Goal: Obtain resource: Download file/media

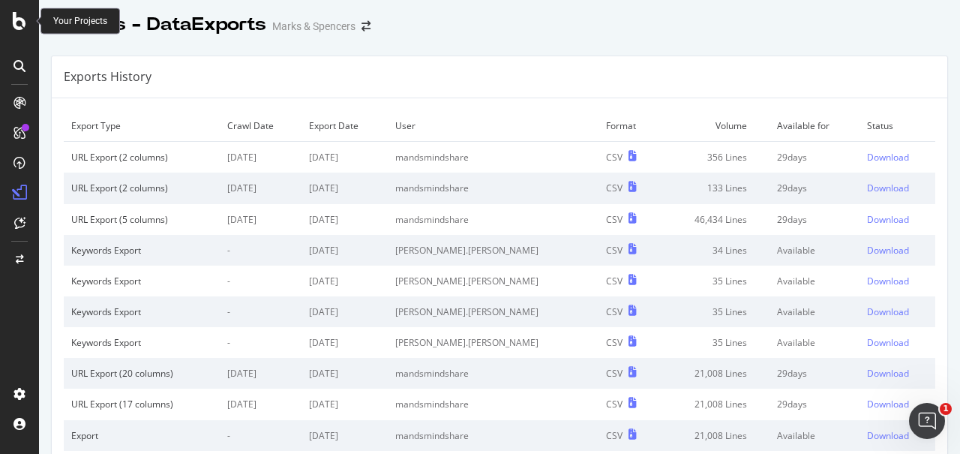
click at [19, 15] on icon at bounding box center [20, 21] width 14 height 18
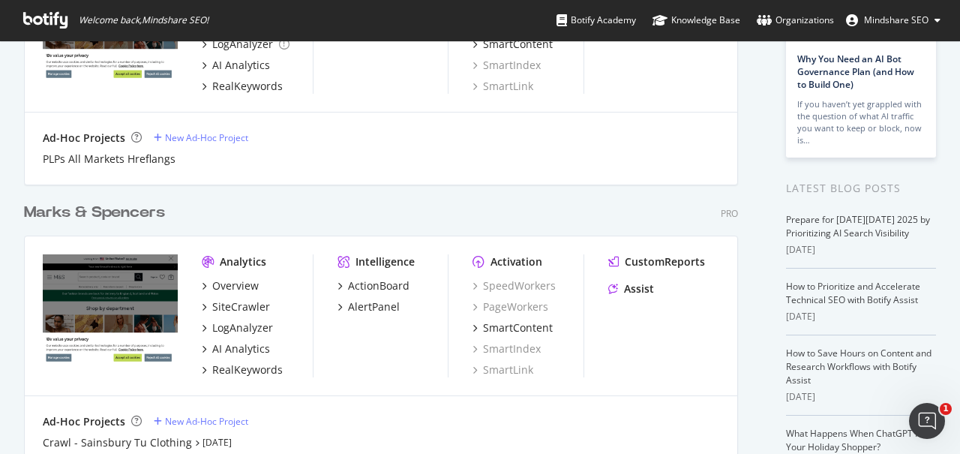
scroll to position [211, 0]
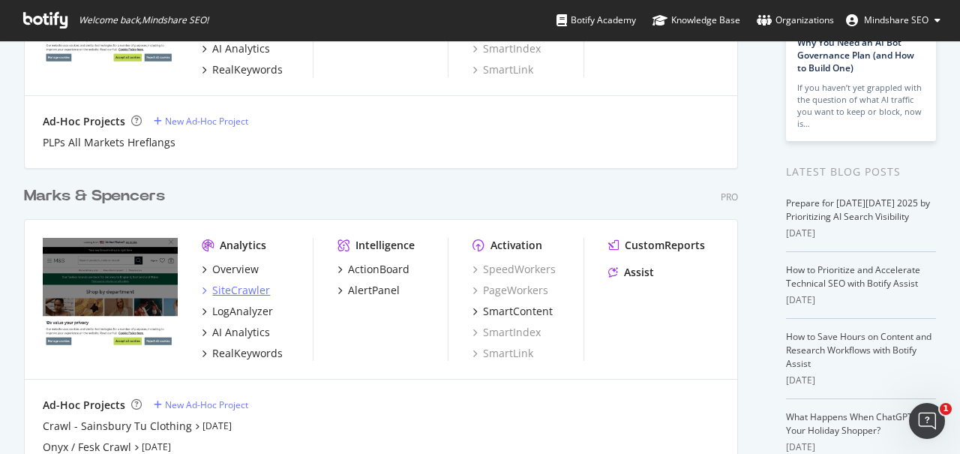
click at [248, 291] on div "SiteCrawler" at bounding box center [241, 290] width 58 height 15
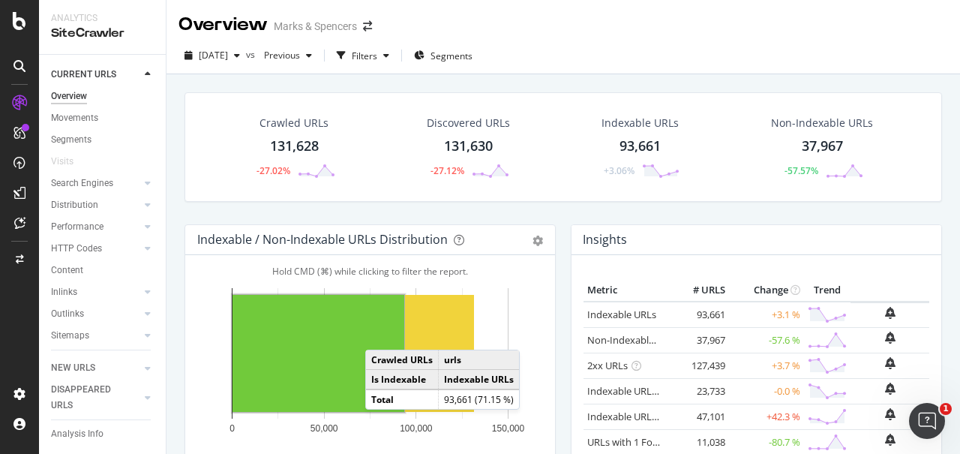
click at [311, 119] on div "Crawled URLs" at bounding box center [294, 123] width 69 height 15
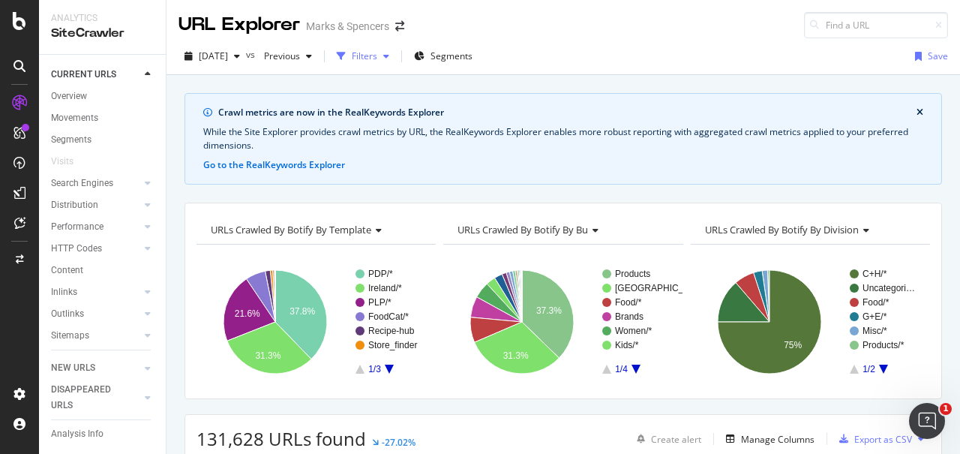
click at [377, 58] on div "Filters" at bounding box center [365, 56] width 26 height 13
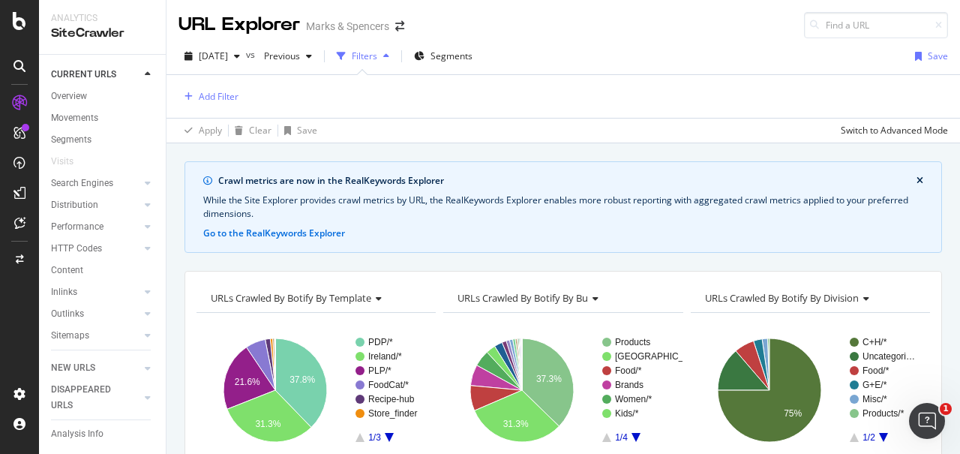
click at [377, 59] on div "Filters" at bounding box center [365, 56] width 26 height 13
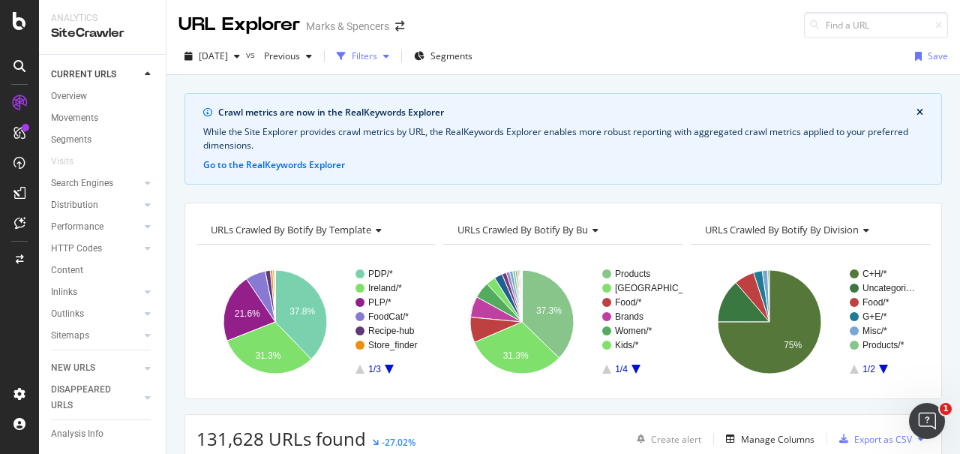
click at [377, 56] on div "Filters" at bounding box center [365, 56] width 26 height 13
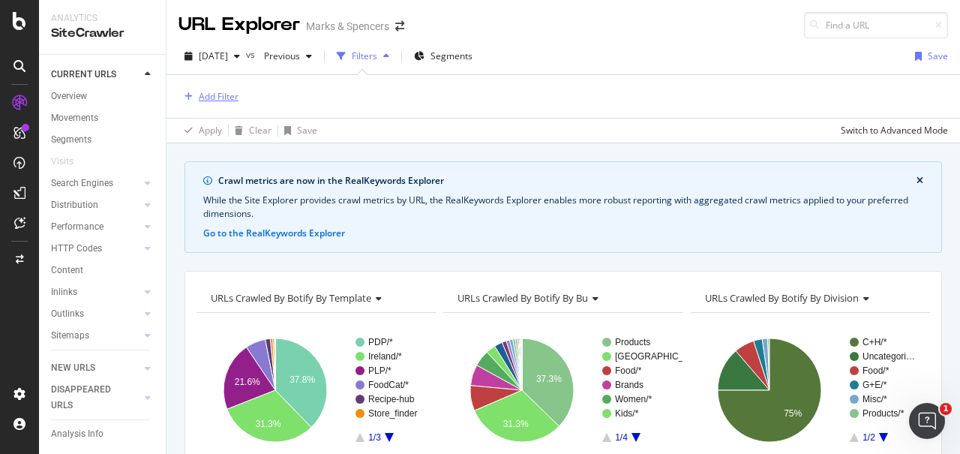
click at [209, 90] on div "Add Filter" at bounding box center [219, 96] width 40 height 13
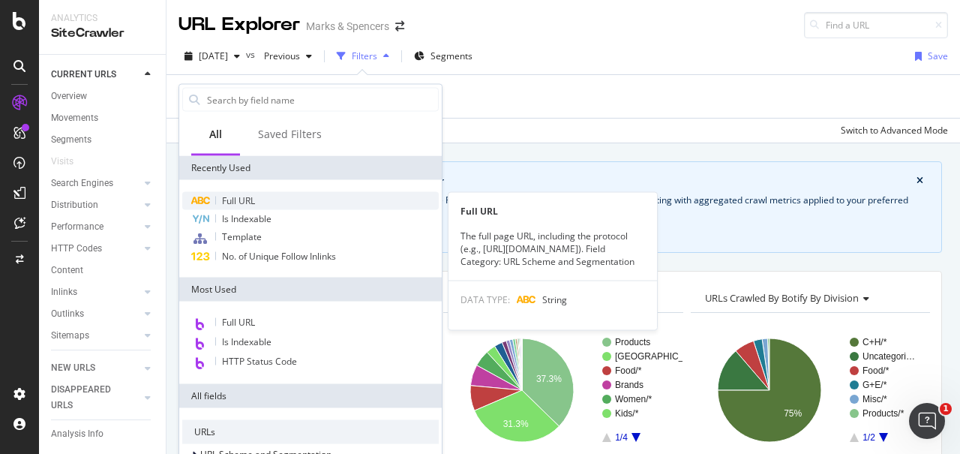
click at [248, 197] on span "Full URL" at bounding box center [238, 200] width 33 height 13
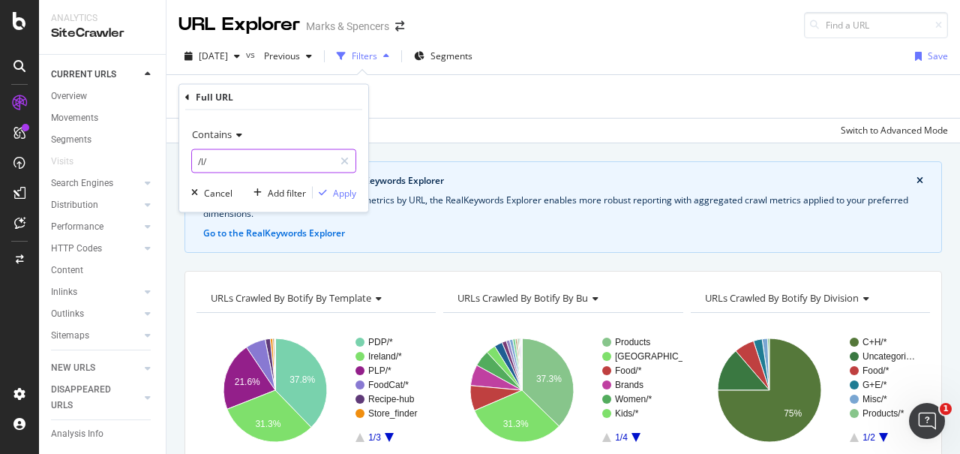
click at [284, 155] on input "/l/" at bounding box center [263, 161] width 142 height 24
paste input "[URL][DOMAIN_NAME]"
type input "[URL][DOMAIN_NAME]"
click at [346, 191] on div "Apply" at bounding box center [344, 192] width 23 height 13
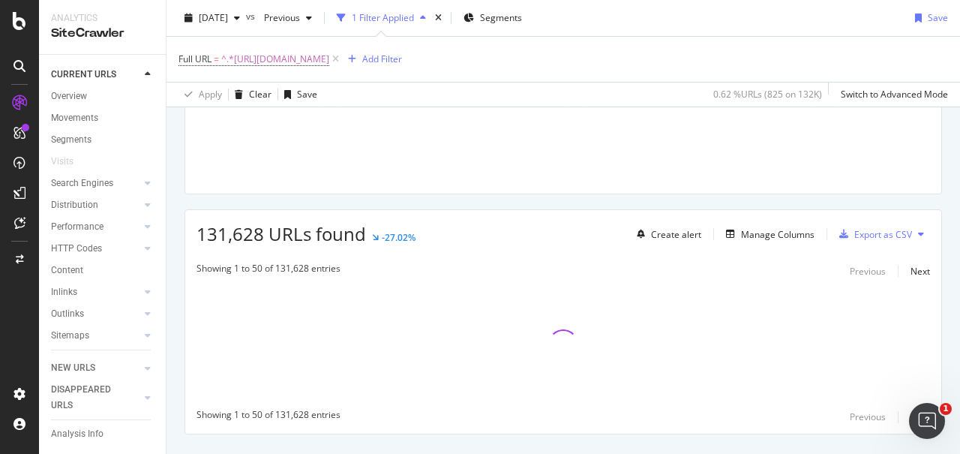
scroll to position [282, 0]
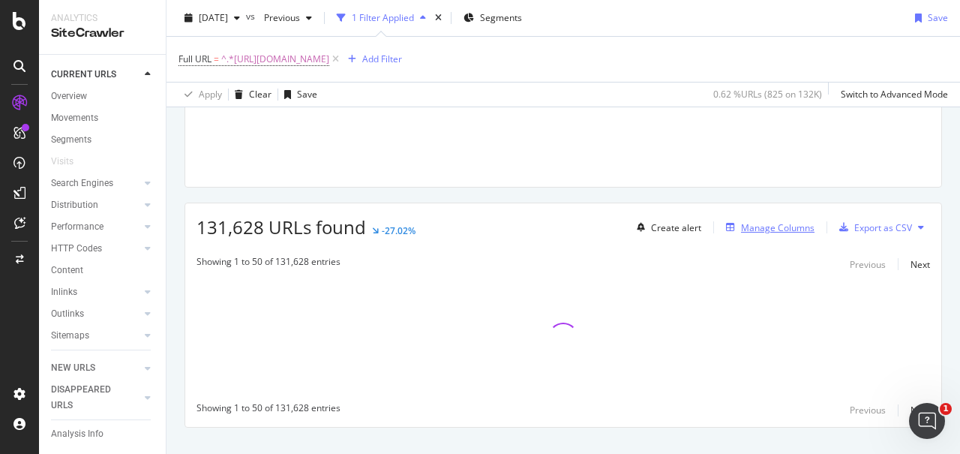
click at [770, 224] on div "Manage Columns" at bounding box center [778, 227] width 74 height 13
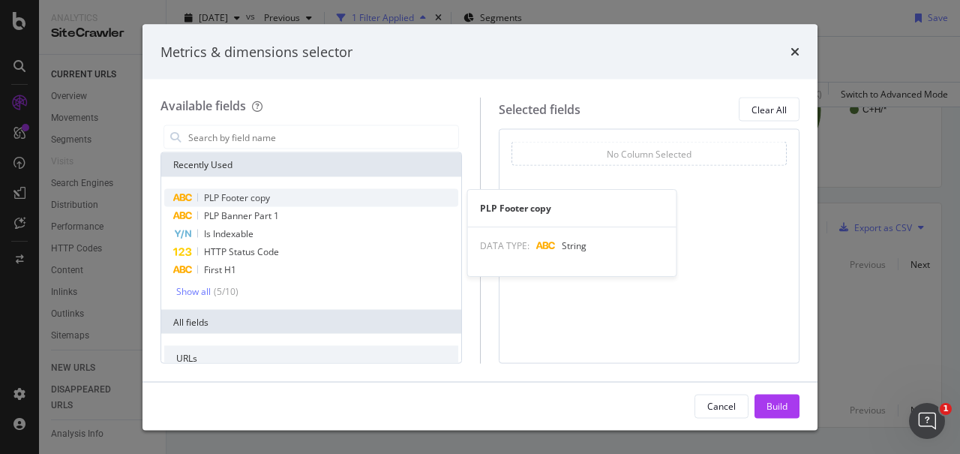
click at [274, 204] on div "PLP Footer copy" at bounding box center [311, 198] width 294 height 18
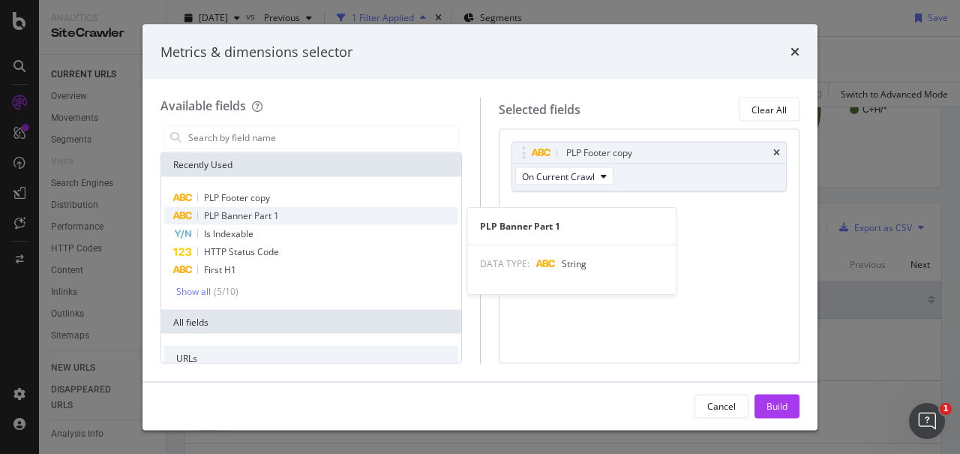
click at [275, 214] on span "PLP Banner Part 1" at bounding box center [241, 215] width 75 height 13
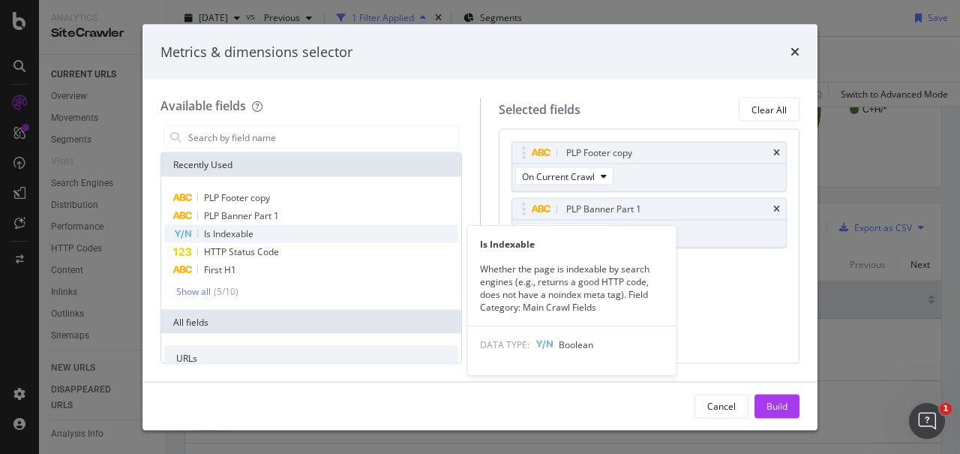
click at [274, 241] on div "Is Indexable" at bounding box center [311, 234] width 294 height 18
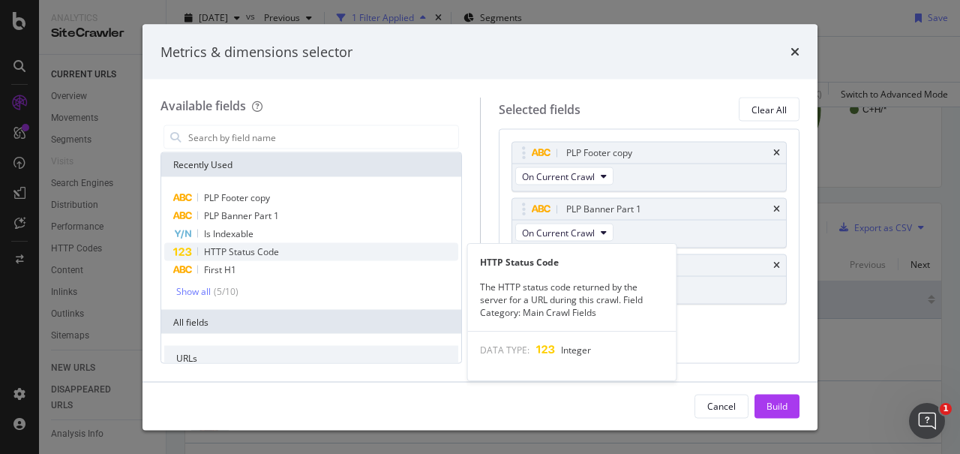
click at [274, 251] on span "HTTP Status Code" at bounding box center [241, 251] width 75 height 13
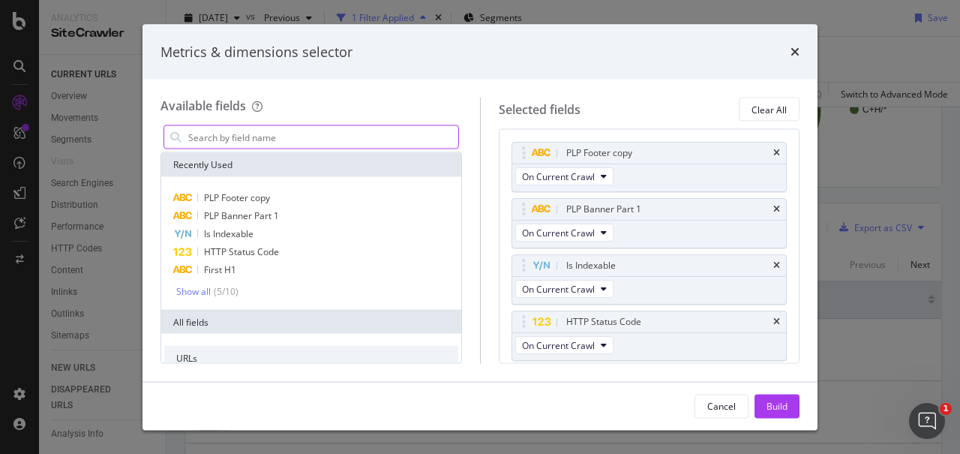
click at [290, 138] on input "modal" at bounding box center [323, 137] width 272 height 23
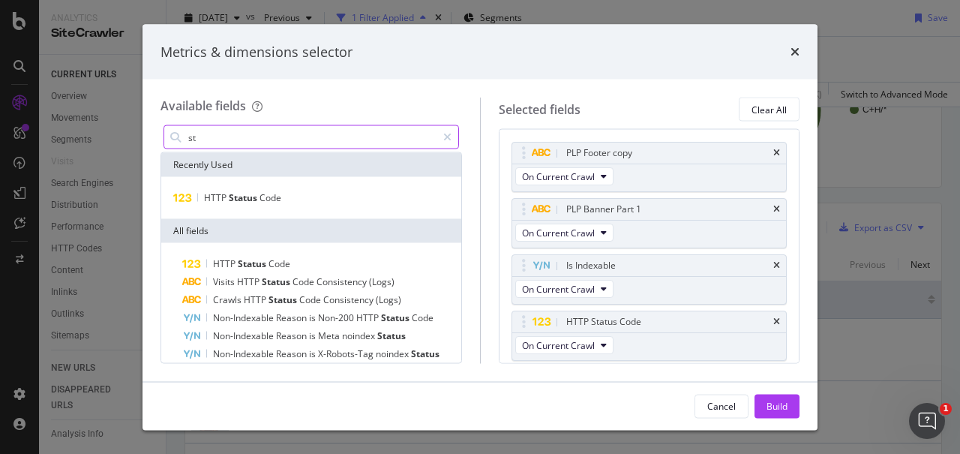
type input "s"
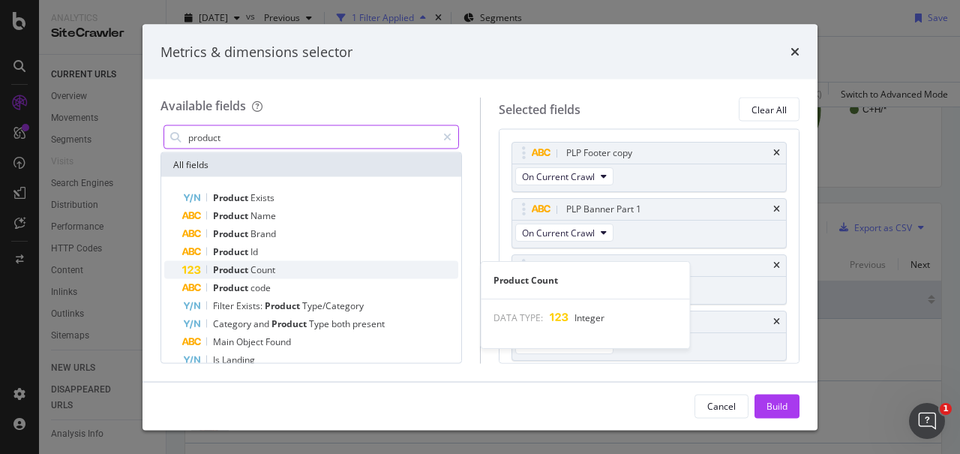
type input "product"
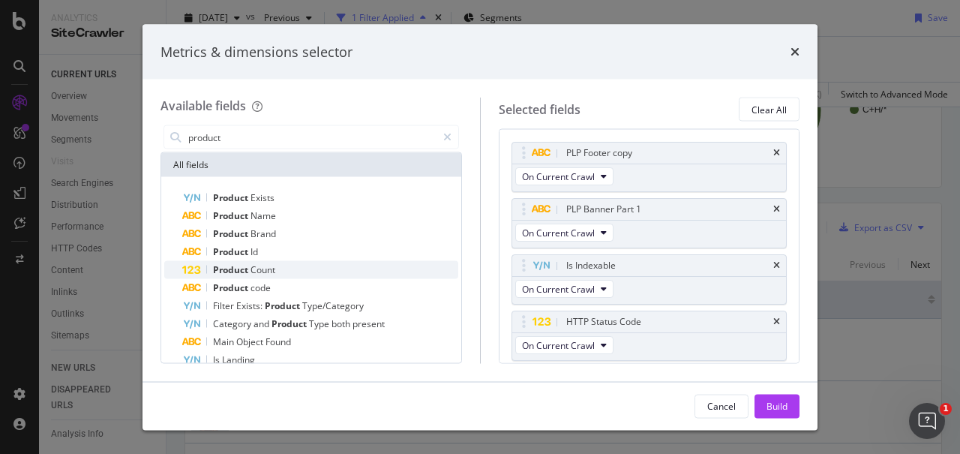
click at [278, 272] on div "Product Count" at bounding box center [320, 270] width 276 height 18
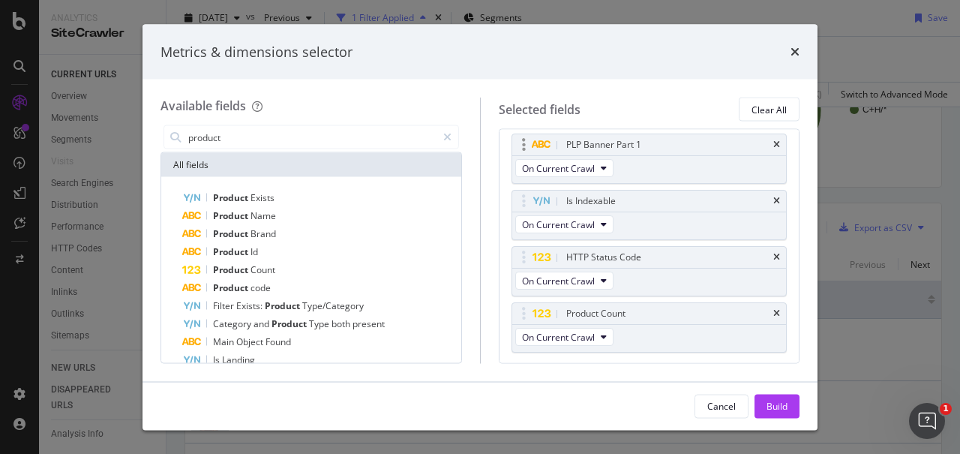
scroll to position [0, 0]
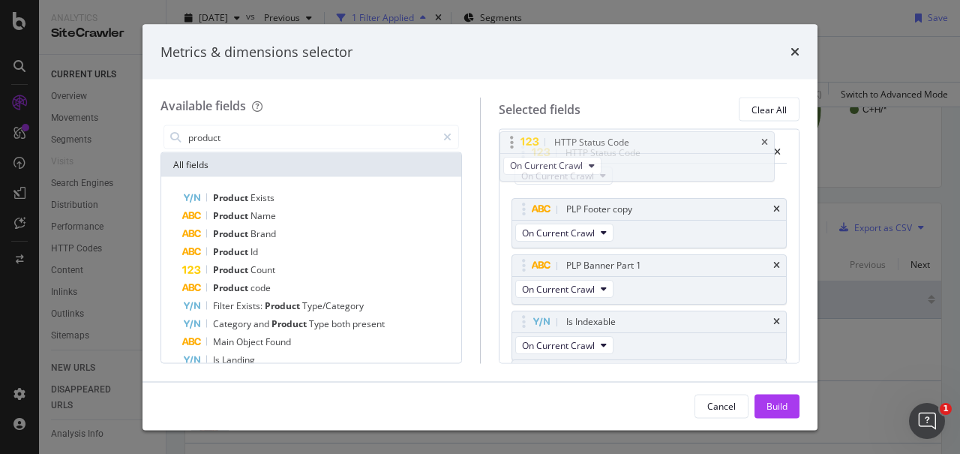
drag, startPoint x: 635, startPoint y: 317, endPoint x: 623, endPoint y: 138, distance: 179.0
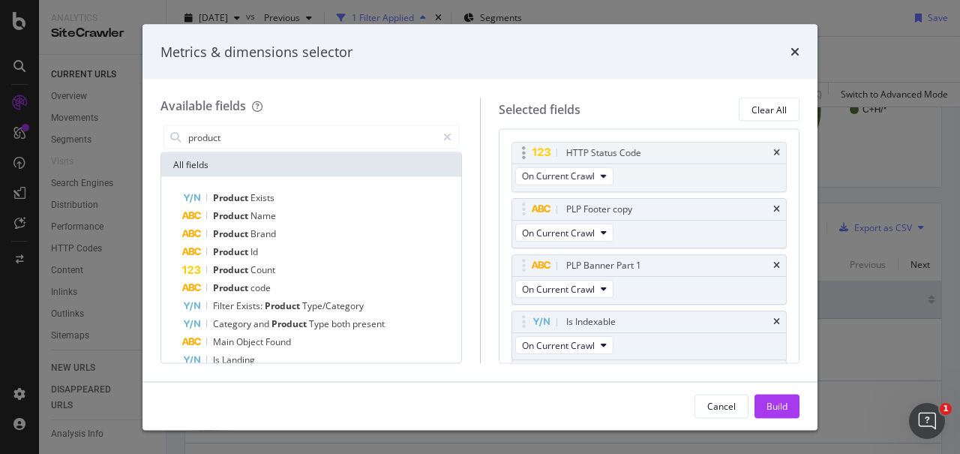
click at [623, 138] on body "Analytics SiteCrawler CURRENT URLS Overview Movements Segments Visits Search En…" at bounding box center [480, 227] width 960 height 454
drag, startPoint x: 614, startPoint y: 324, endPoint x: 617, endPoint y: 204, distance: 120.1
click at [617, 204] on body "Analytics SiteCrawler CURRENT URLS Overview Movements Segments Visits Search En…" at bounding box center [480, 227] width 960 height 454
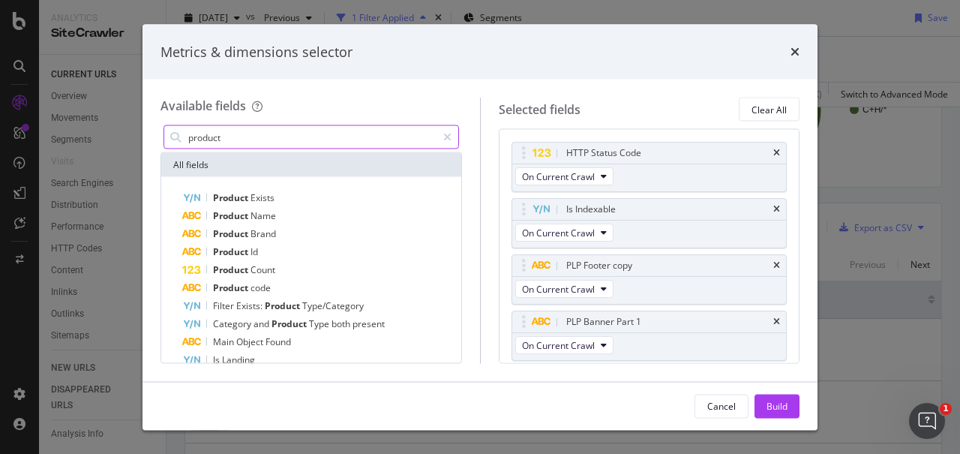
drag, startPoint x: 251, startPoint y: 137, endPoint x: 0, endPoint y: 136, distance: 250.6
click at [0, 136] on div "Metrics & dimensions selector Available fields product All fields Product Exist…" at bounding box center [480, 227] width 960 height 454
click at [209, 137] on input "product" at bounding box center [312, 137] width 250 height 23
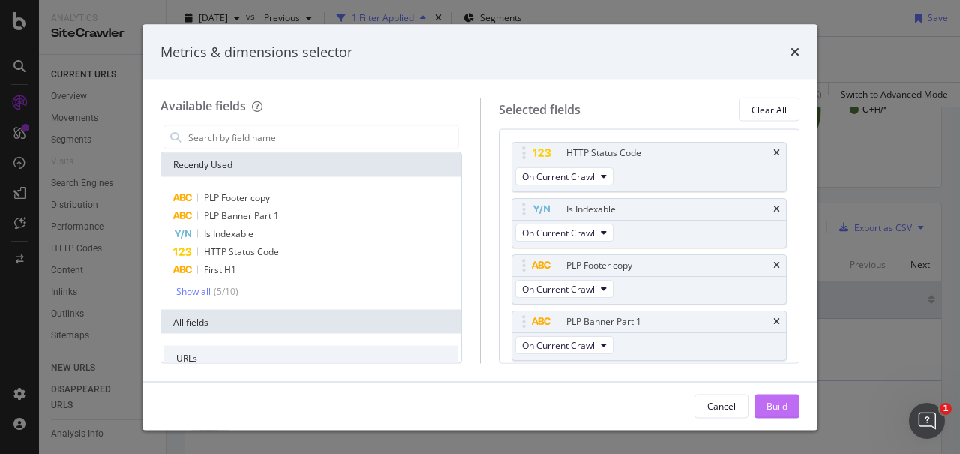
click at [787, 402] on div "Build" at bounding box center [777, 405] width 21 height 13
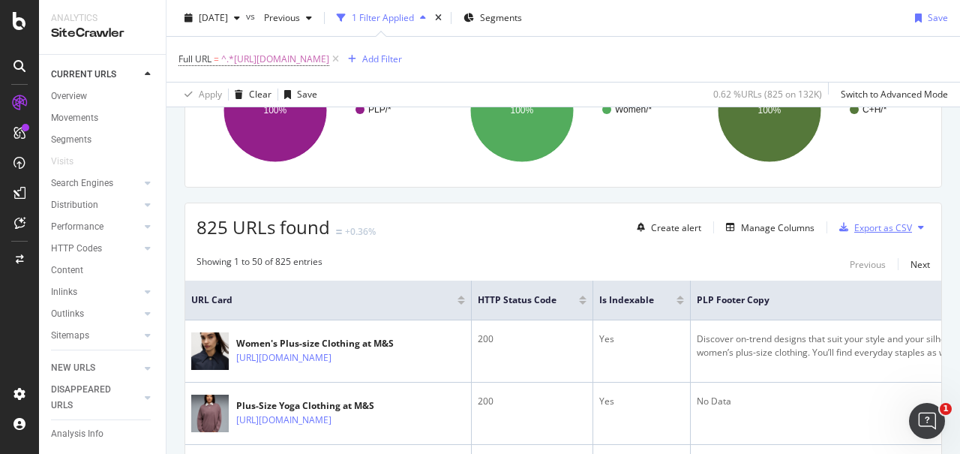
click at [875, 223] on div "Export as CSV" at bounding box center [884, 227] width 58 height 13
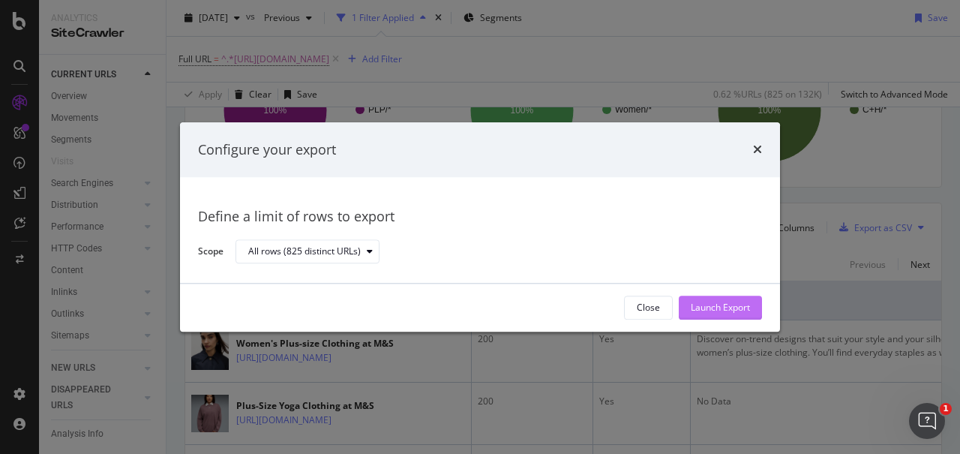
click at [722, 313] on div "Launch Export" at bounding box center [720, 308] width 59 height 13
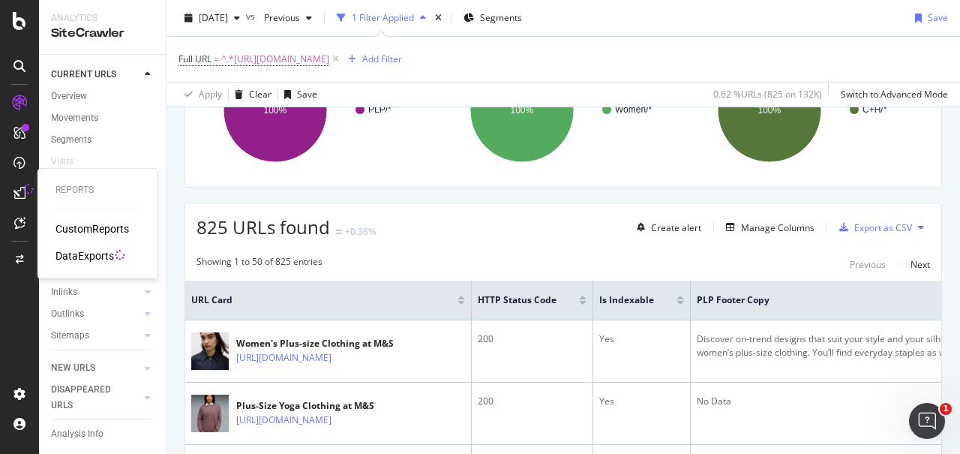
click at [75, 257] on div "DataExports" at bounding box center [85, 255] width 59 height 15
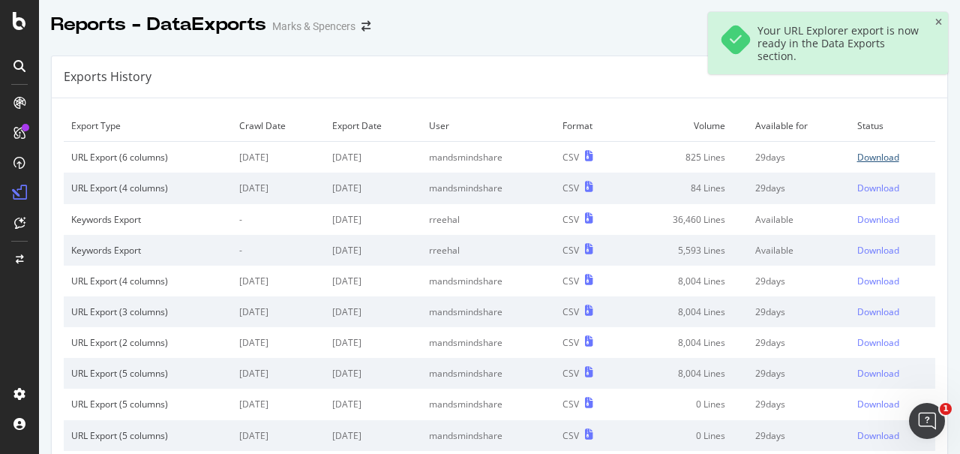
click at [891, 157] on div "Download" at bounding box center [879, 157] width 42 height 13
